Goal: Task Accomplishment & Management: Use online tool/utility

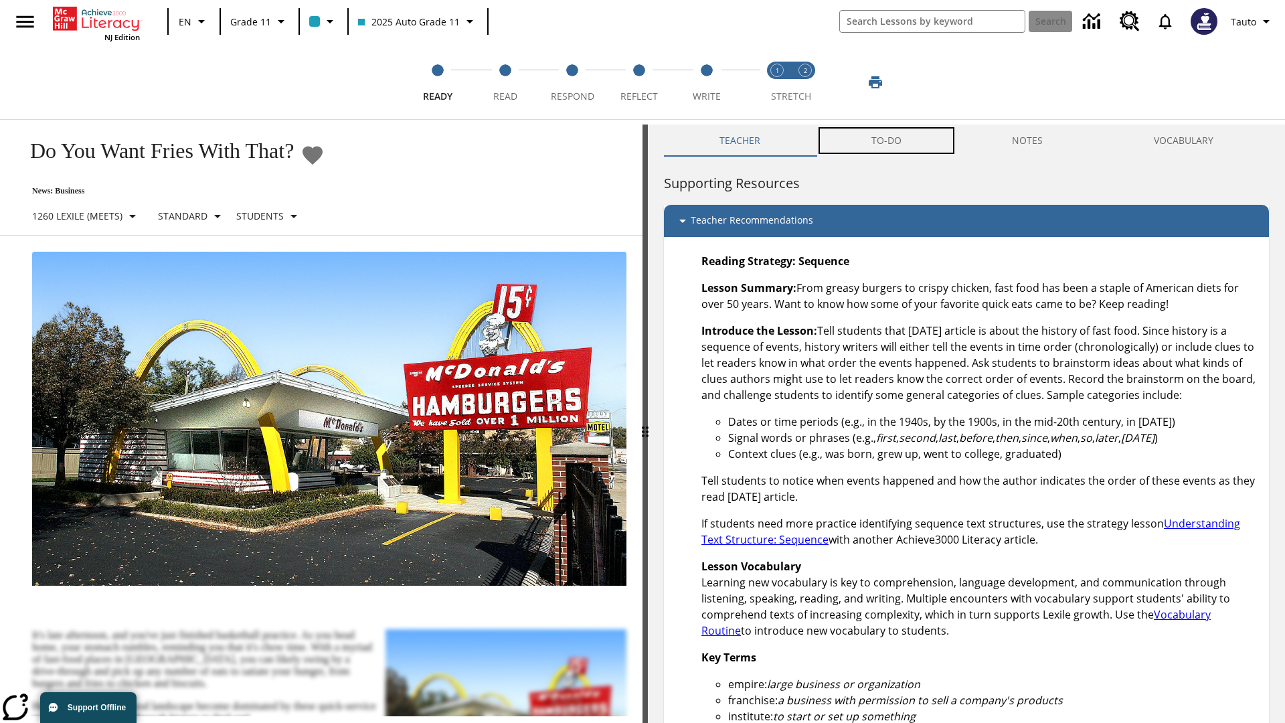
click at [887, 141] on button "TO-DO" at bounding box center [886, 141] width 141 height 32
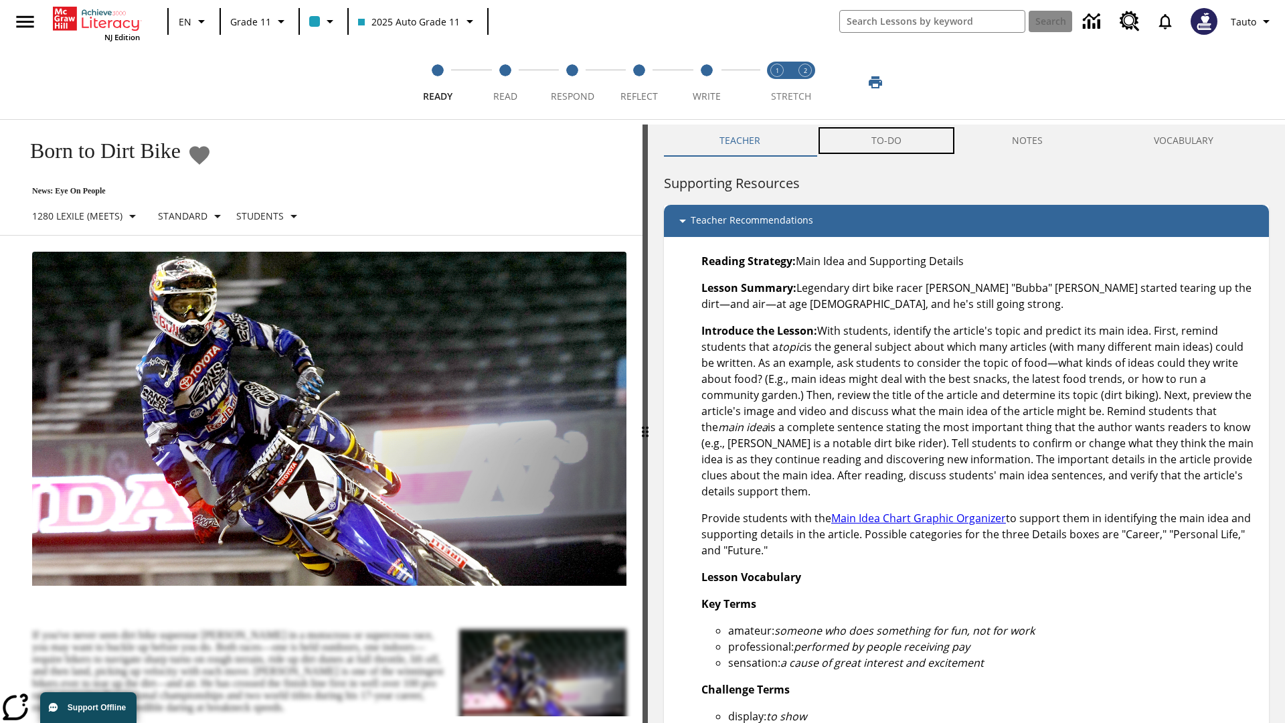
click at [887, 141] on button "TO-DO" at bounding box center [886, 141] width 141 height 32
